Goal: Find specific page/section: Find specific page/section

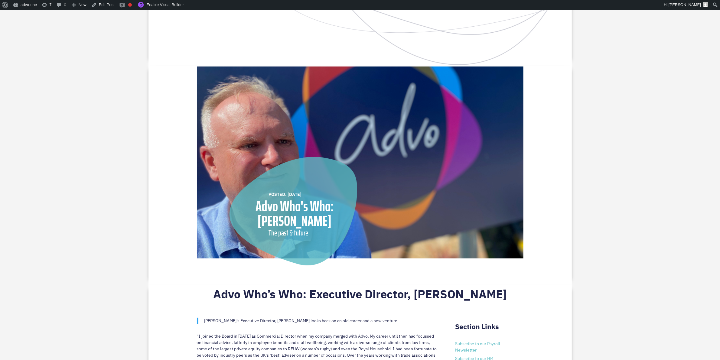
scroll to position [76, 0]
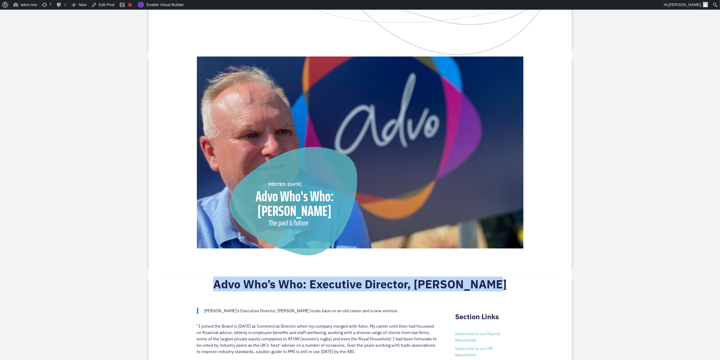
drag, startPoint x: 492, startPoint y: 284, endPoint x: 218, endPoint y: 292, distance: 273.7
click at [218, 292] on h2 "Advo Who’s Who: Executive Director, [PERSON_NAME]" at bounding box center [360, 285] width 326 height 17
copy h2 "Advo Who’s Who: Executive Director, [PERSON_NAME]"
